Goal: Navigation & Orientation: Go to known website

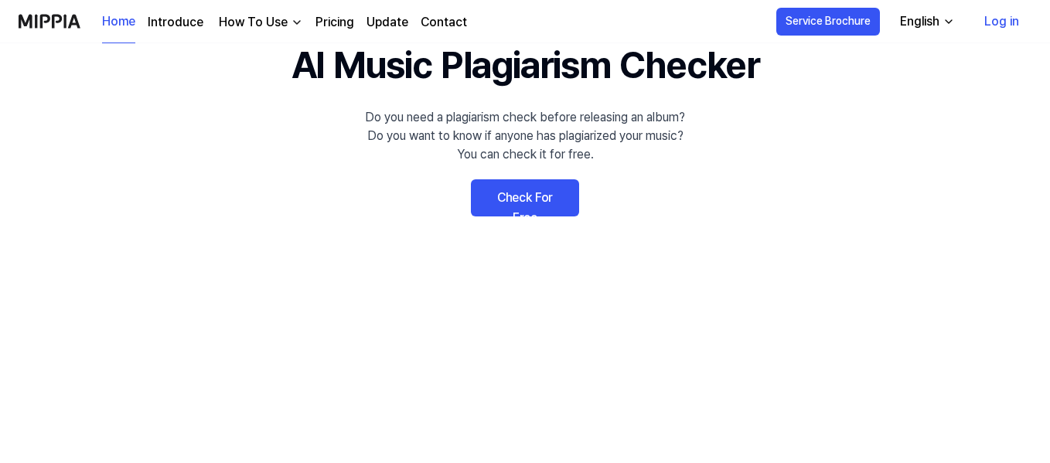
scroll to position [73, 0]
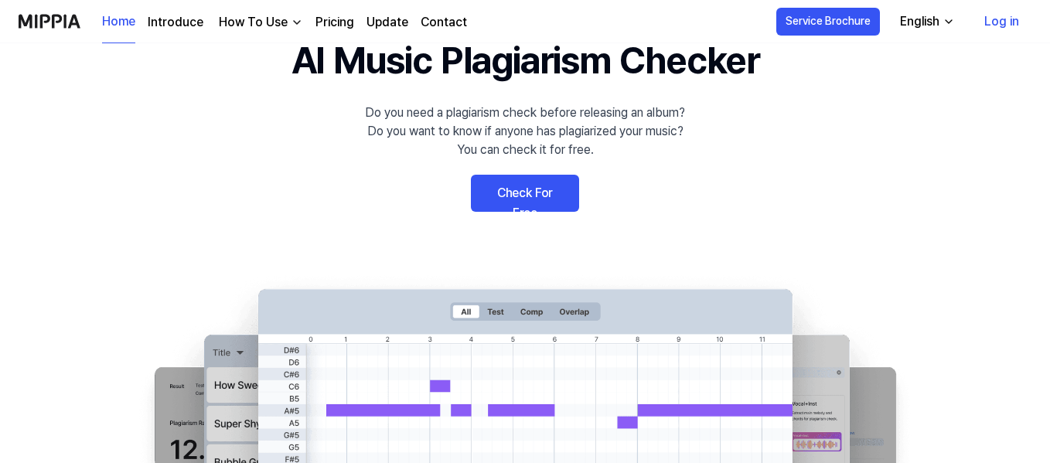
click at [541, 187] on link "Check For Free" at bounding box center [525, 193] width 108 height 37
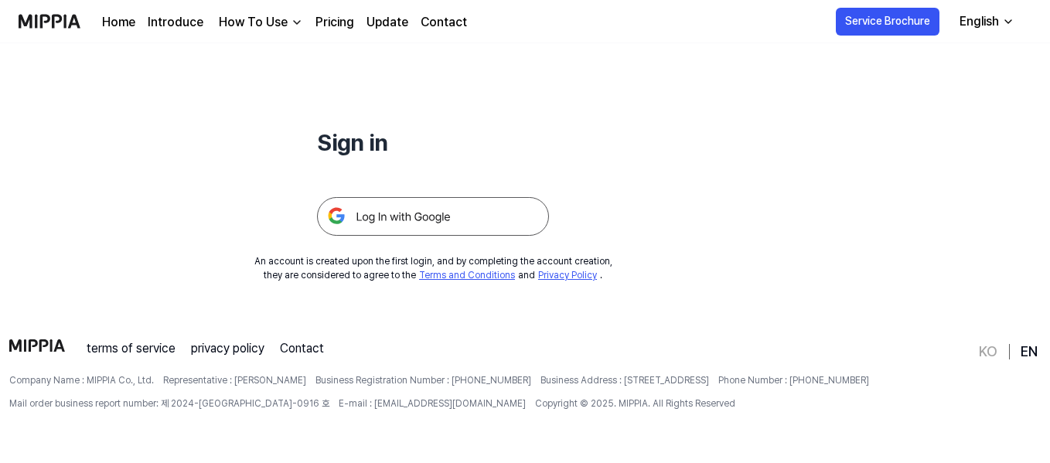
scroll to position [145, 0]
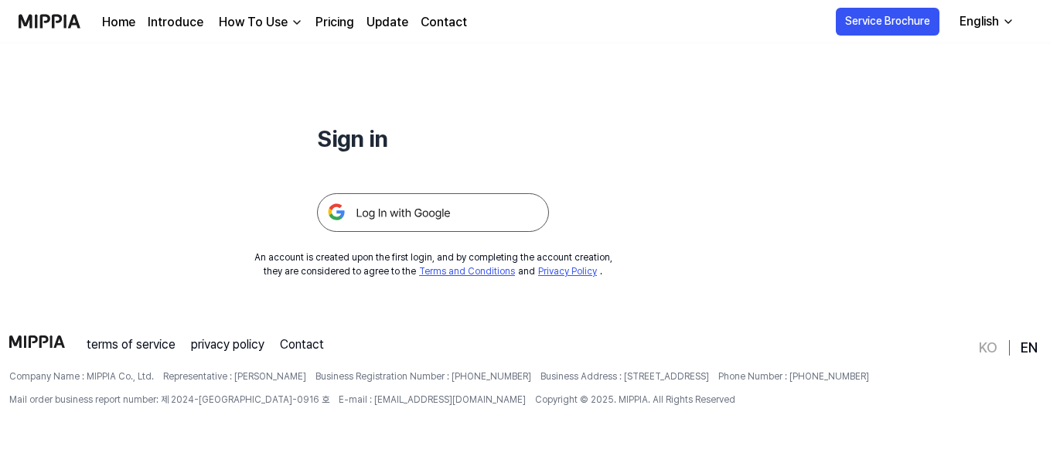
click at [512, 192] on div at bounding box center [433, 194] width 232 height 76
click at [515, 205] on img at bounding box center [433, 212] width 232 height 39
click at [111, 16] on link "Home" at bounding box center [118, 22] width 33 height 19
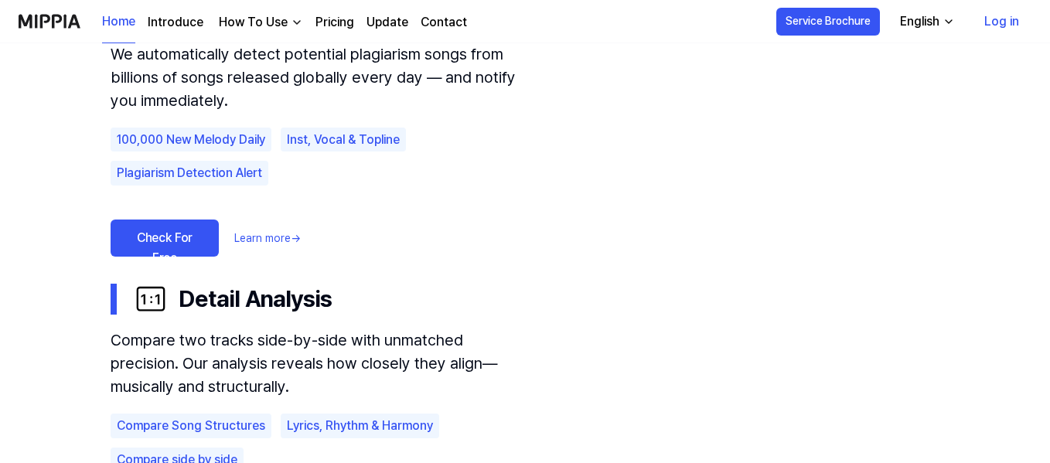
scroll to position [1044, 0]
